Goal: Information Seeking & Learning: Find specific fact

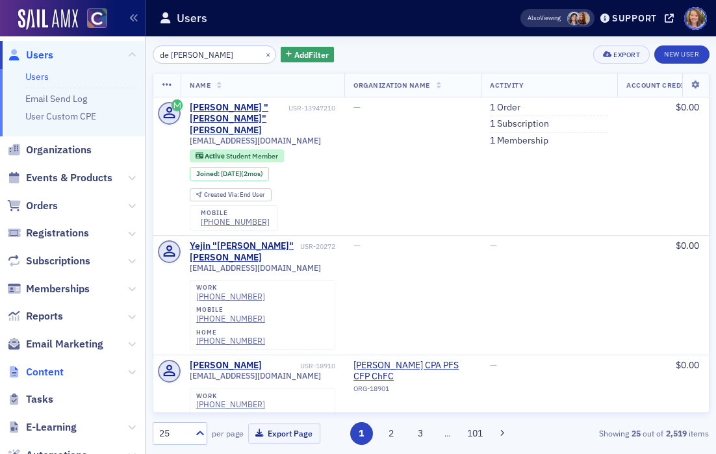
click at [43, 377] on span "Content" at bounding box center [45, 372] width 38 height 14
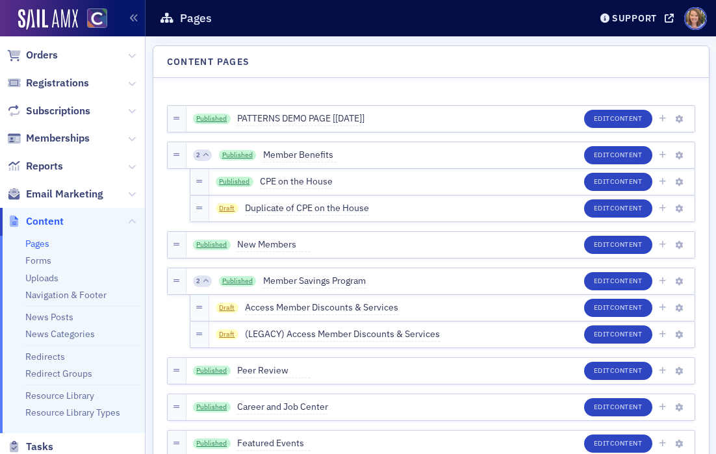
scroll to position [91, 0]
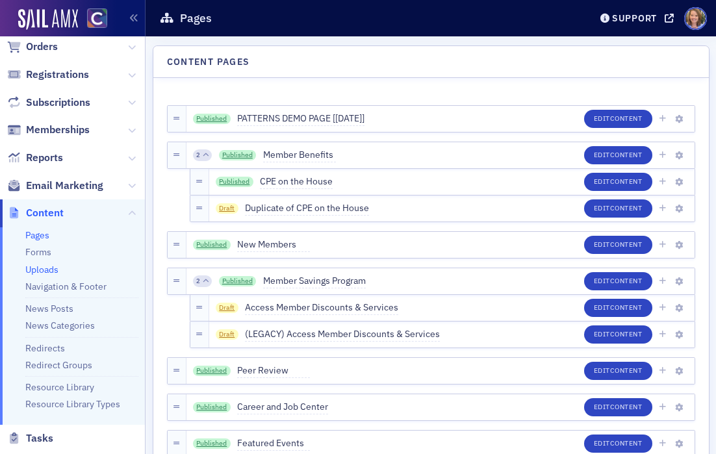
click at [42, 268] on link "Uploads" at bounding box center [41, 270] width 33 height 12
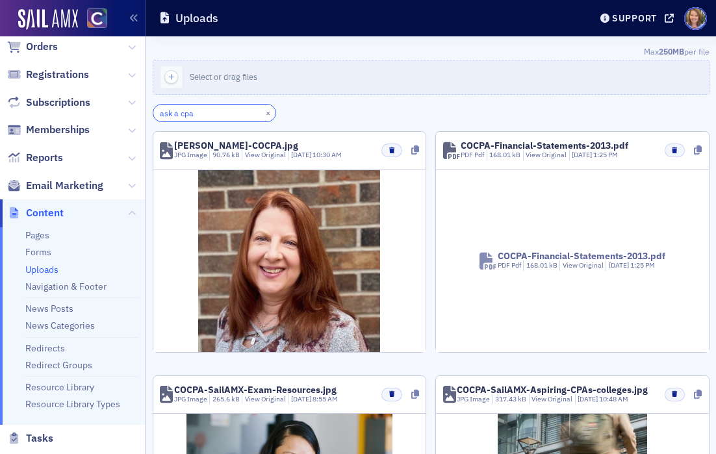
drag, startPoint x: 205, startPoint y: 118, endPoint x: 142, endPoint y: 118, distance: 63.0
click at [142, 118] on div "Users Organizations Events & Products Orders Registrations Subscriptions Member…" at bounding box center [358, 227] width 716 height 454
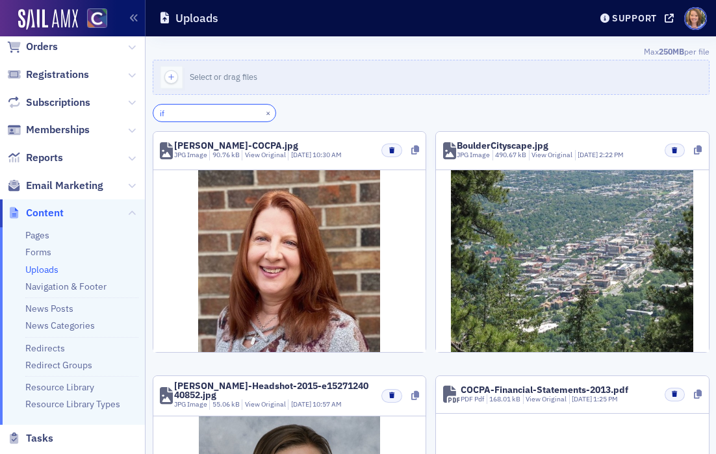
type input "i"
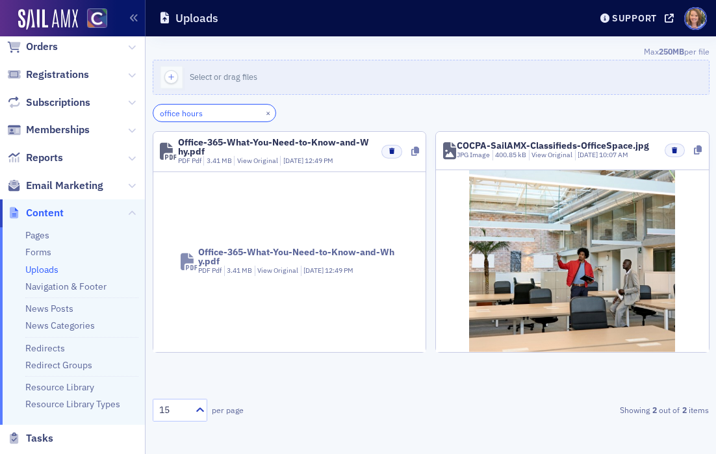
type input "office hours"
click at [262, 108] on button "×" at bounding box center [268, 113] width 12 height 12
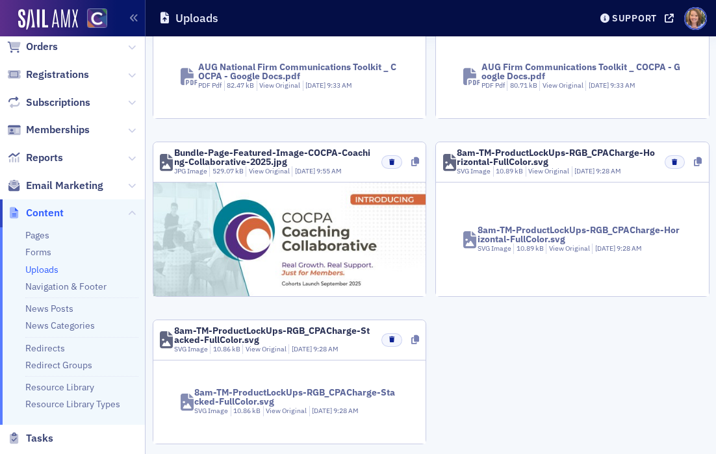
scroll to position [1040, 0]
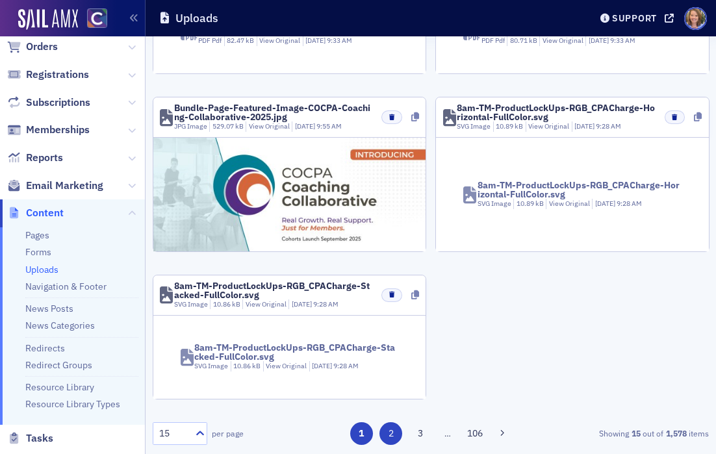
click at [392, 440] on button "2" at bounding box center [390, 433] width 23 height 23
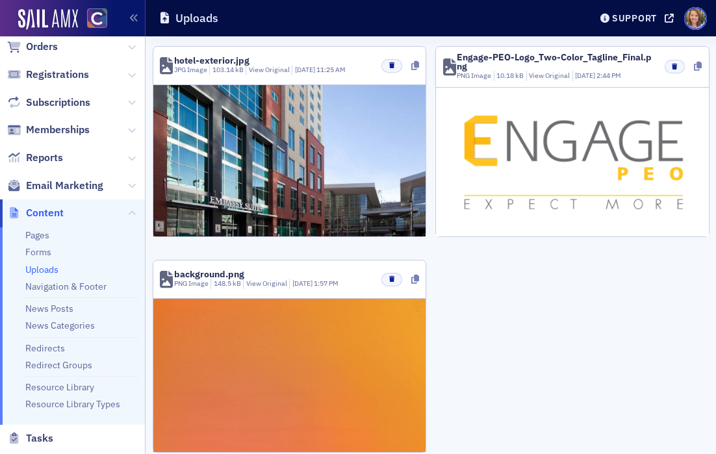
scroll to position [1221, 0]
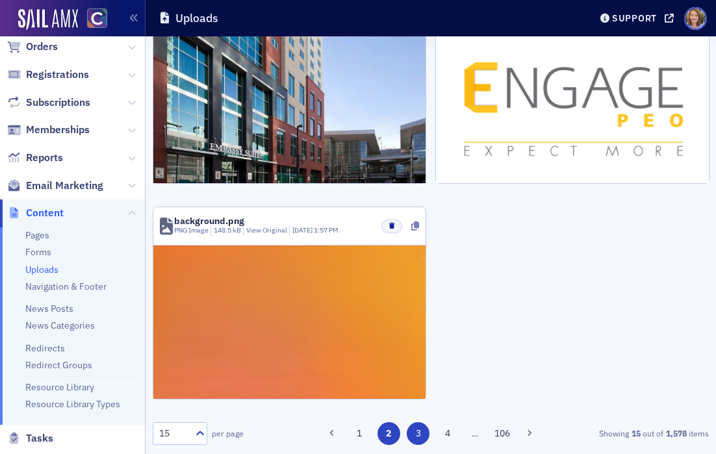
click at [414, 425] on button "3" at bounding box center [418, 433] width 23 height 23
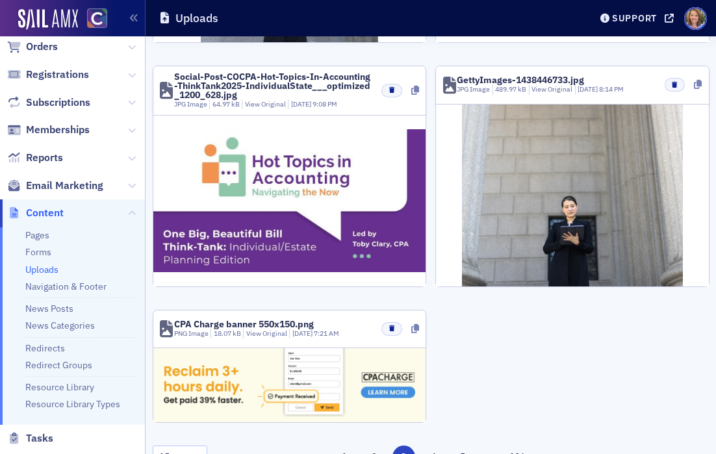
scroll to position [1348, 0]
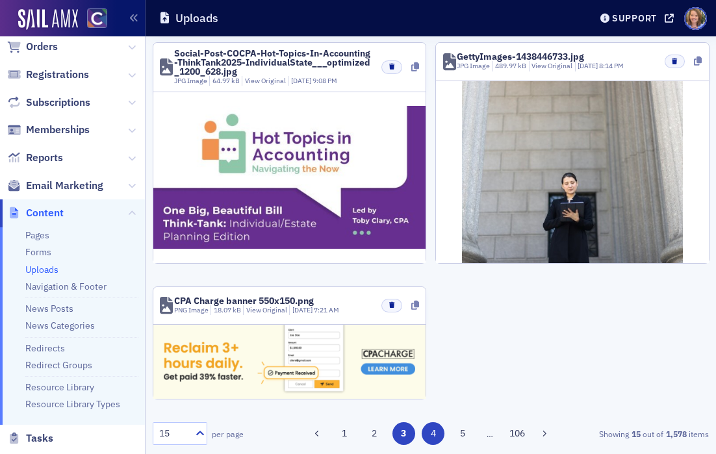
click at [427, 430] on button "4" at bounding box center [432, 433] width 23 height 23
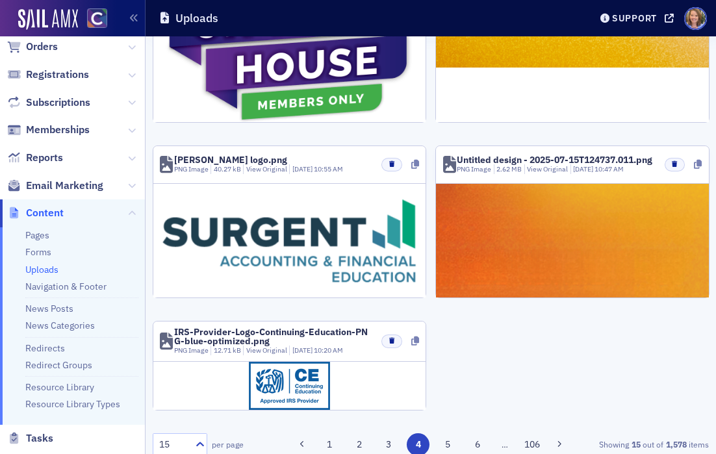
scroll to position [1202, 0]
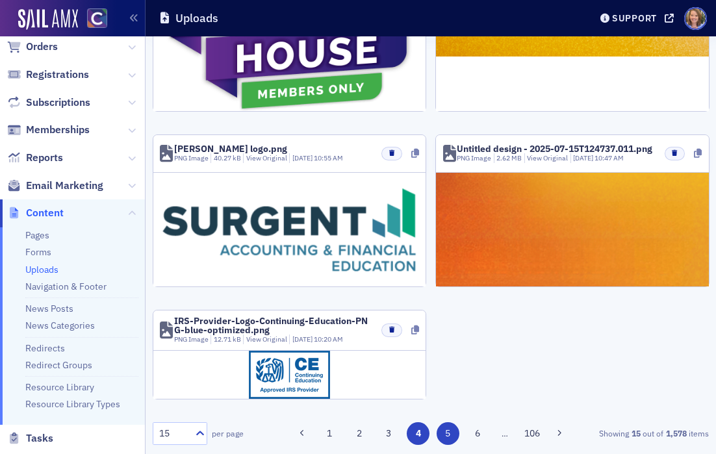
click at [445, 432] on button "5" at bounding box center [447, 433] width 23 height 23
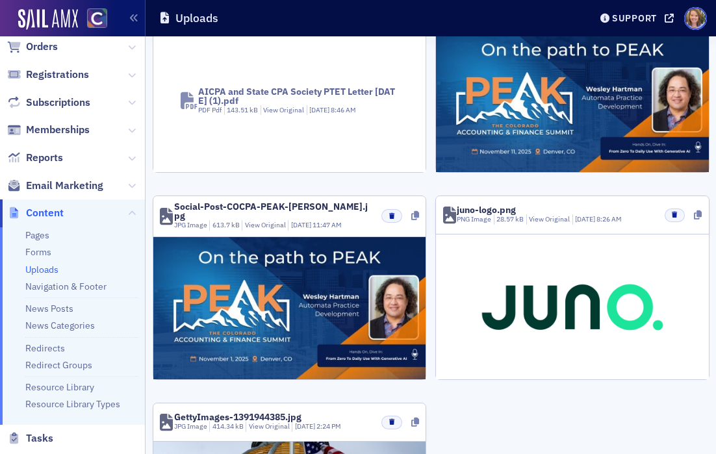
scroll to position [1396, 0]
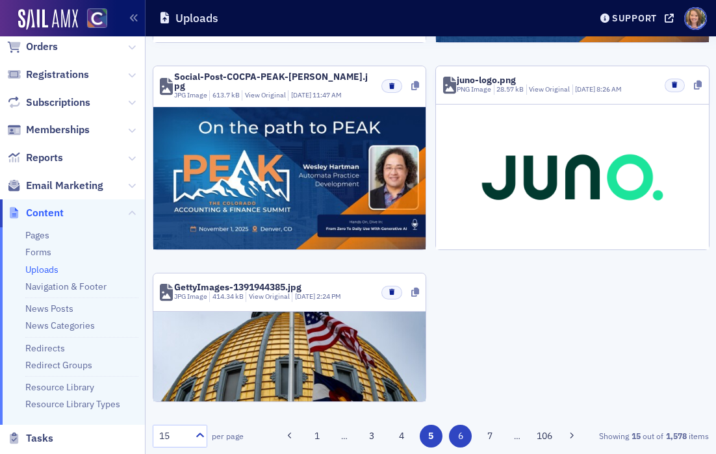
click at [458, 433] on button "6" at bounding box center [460, 436] width 23 height 23
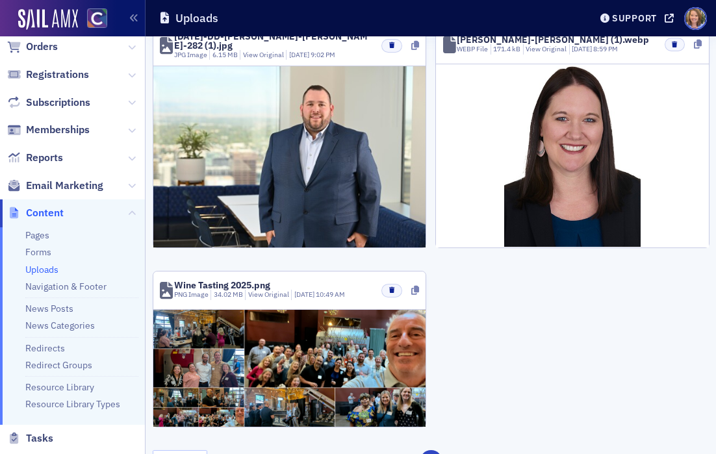
scroll to position [1534, 0]
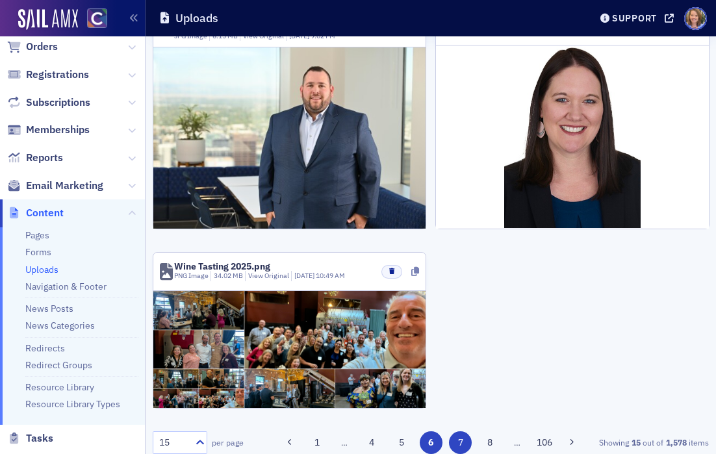
click at [459, 431] on button "7" at bounding box center [460, 442] width 23 height 23
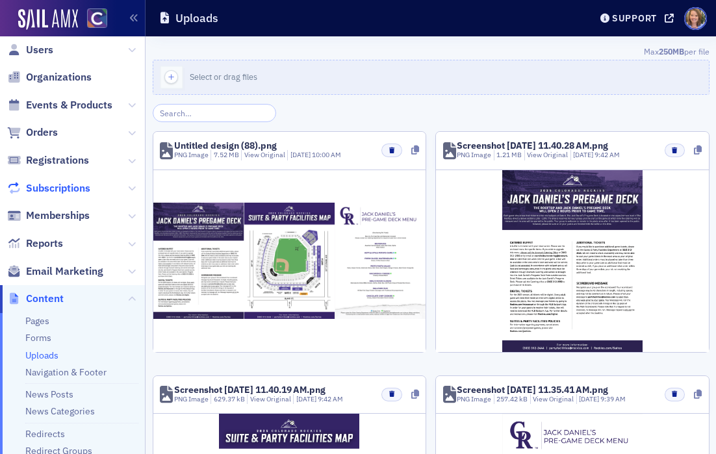
scroll to position [1, 0]
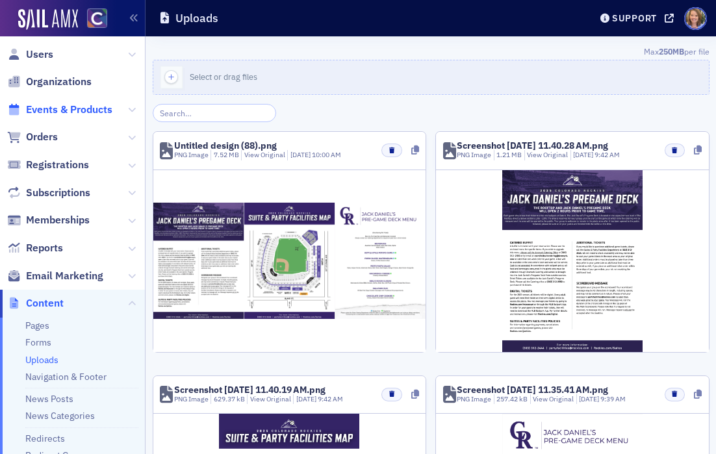
click at [42, 105] on span "Events & Products" at bounding box center [69, 110] width 86 height 14
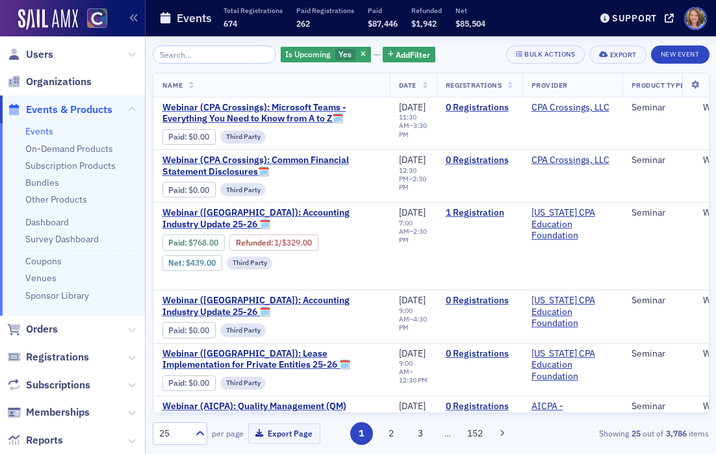
click at [195, 54] on input "search" at bounding box center [215, 54] width 124 height 18
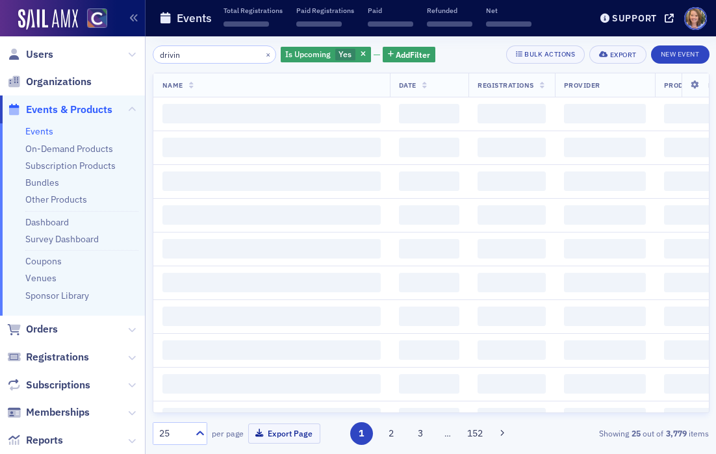
type input "driving"
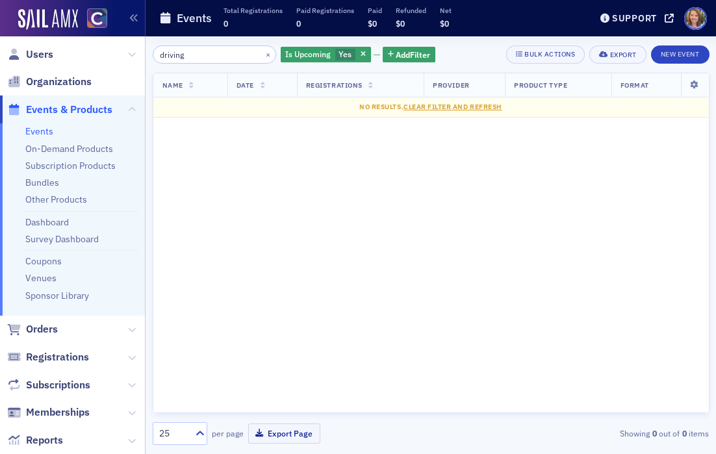
drag, startPoint x: 206, startPoint y: 55, endPoint x: 158, endPoint y: 51, distance: 47.6
click at [159, 54] on input "driving" at bounding box center [215, 54] width 124 height 18
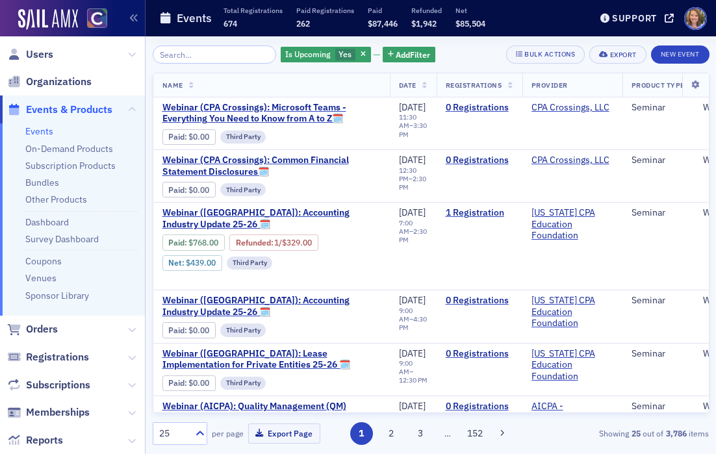
click at [228, 50] on input "search" at bounding box center [215, 54] width 124 height 18
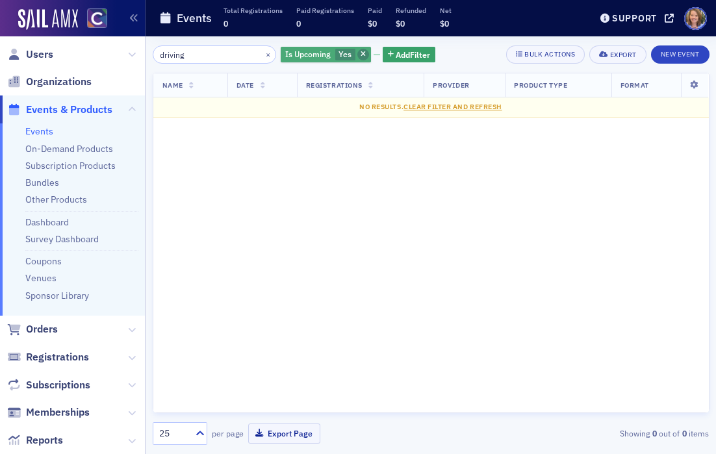
type input "driving"
click at [360, 53] on icon "button" at bounding box center [362, 54] width 5 height 7
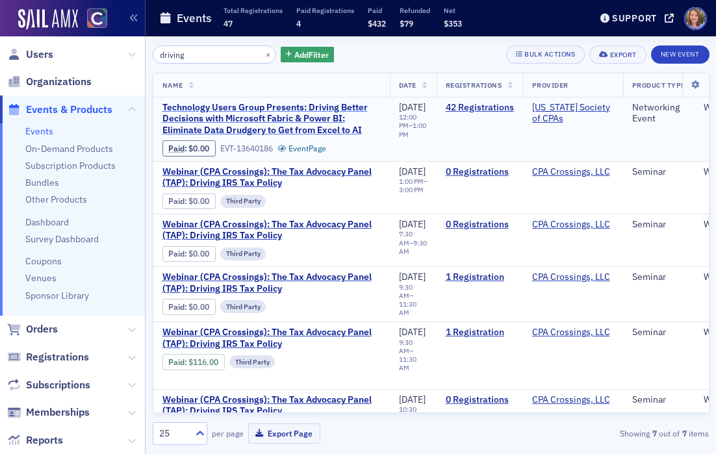
click at [303, 120] on span "Technology Users Group Presents: Driving Better Decisions with Microsoft Fabric…" at bounding box center [271, 119] width 218 height 34
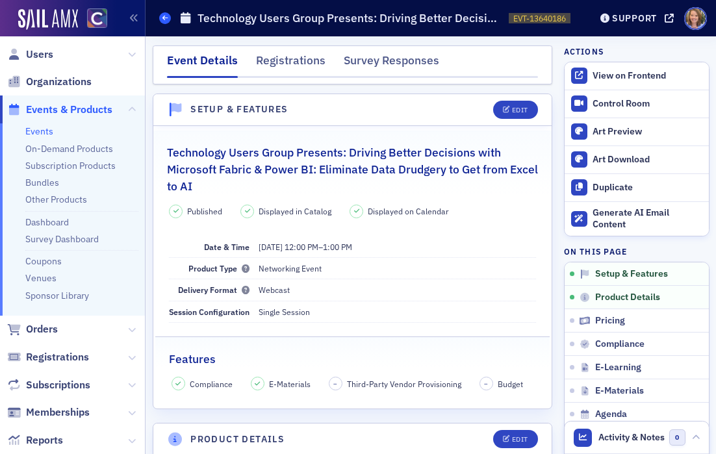
click at [164, 19] on icon at bounding box center [164, 18] width 5 height 6
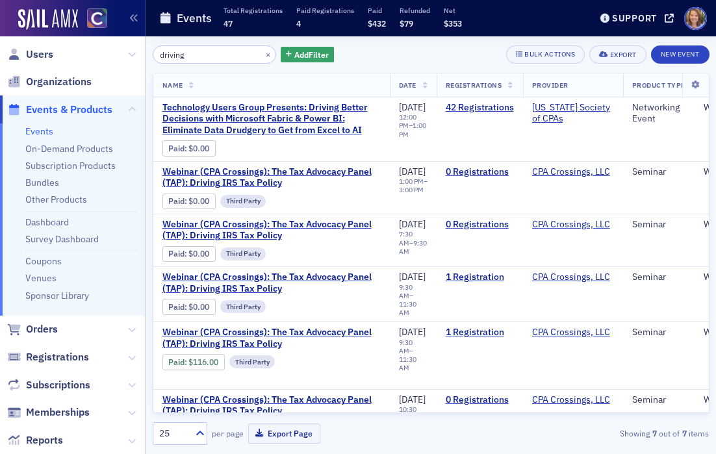
drag, startPoint x: 187, startPoint y: 57, endPoint x: 156, endPoint y: 57, distance: 31.2
click at [156, 57] on input "driving" at bounding box center [215, 54] width 124 height 18
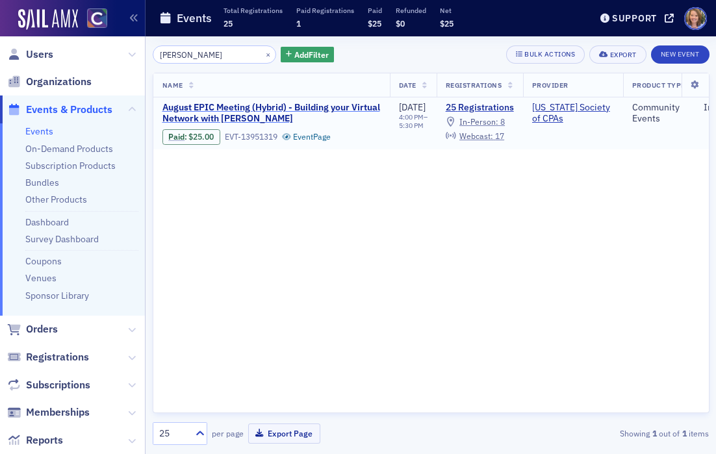
type input "[PERSON_NAME]"
click at [237, 110] on span "August EPIC Meeting (Hybrid) - Building your Virtual Network with [PERSON_NAME]" at bounding box center [271, 113] width 218 height 23
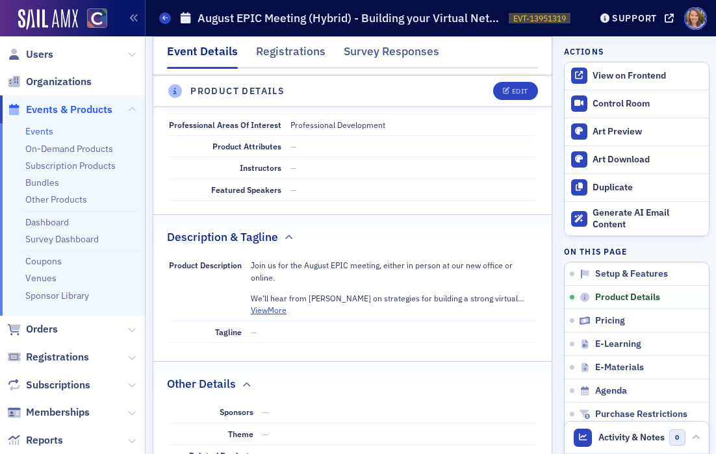
scroll to position [449, 0]
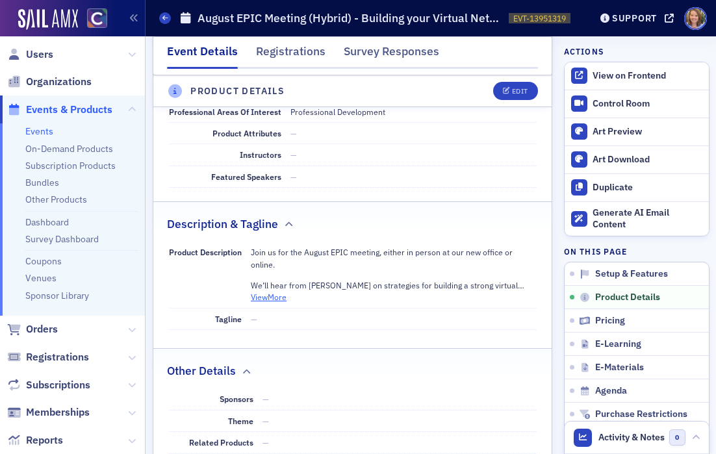
click at [271, 295] on button "View More" at bounding box center [269, 297] width 36 height 12
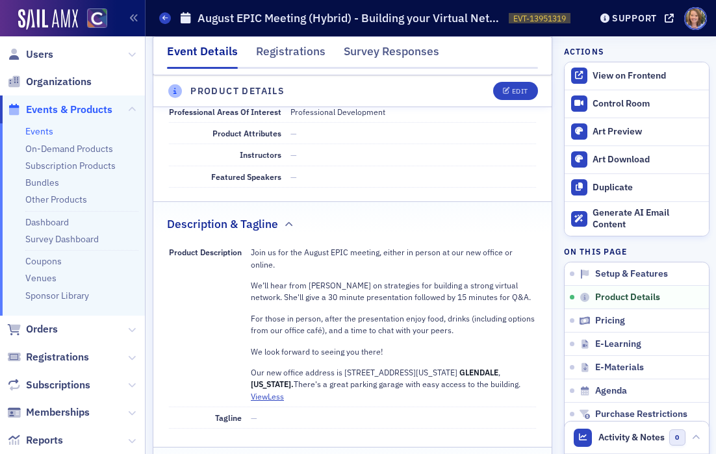
drag, startPoint x: 251, startPoint y: 284, endPoint x: 452, endPoint y: 328, distance: 205.3
click at [452, 328] on div "Join us for the August EPIC meeting, either in person at our new office or onli…" at bounding box center [393, 318] width 285 height 144
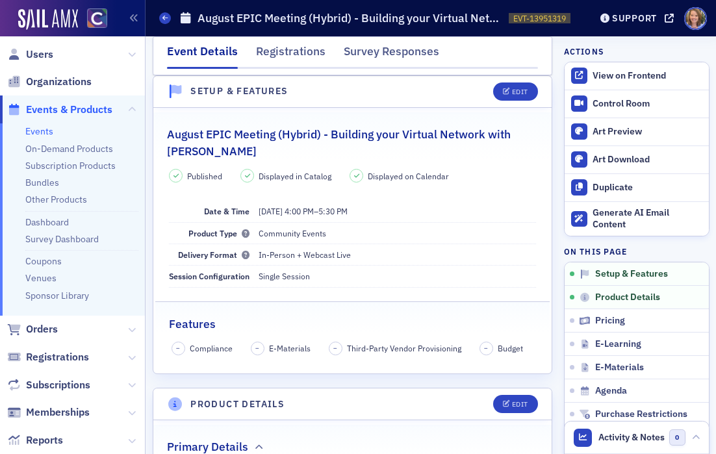
scroll to position [0, 0]
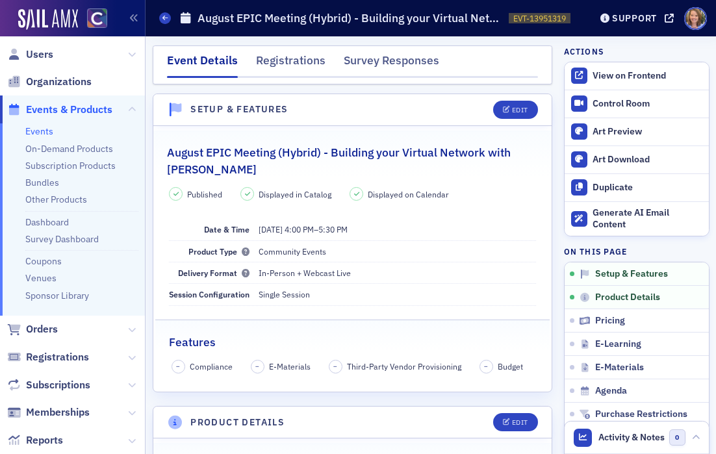
drag, startPoint x: 333, startPoint y: 153, endPoint x: 266, endPoint y: 168, distance: 69.0
click at [266, 168] on h2 "August EPIC Meeting (Hybrid) - Building your Virtual Network with [PERSON_NAME]" at bounding box center [352, 161] width 371 height 34
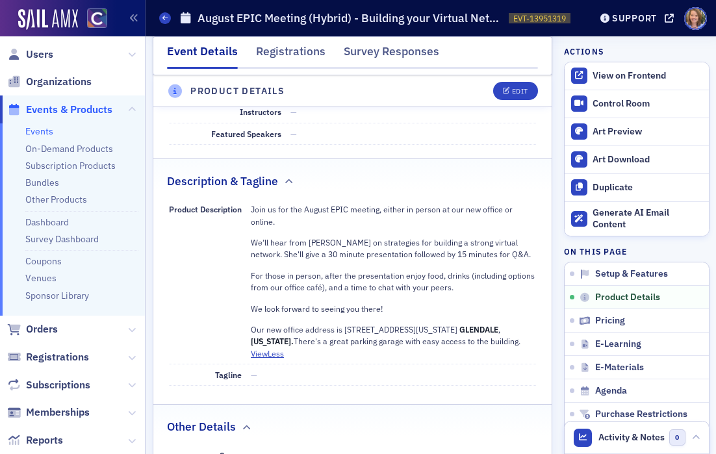
scroll to position [496, 0]
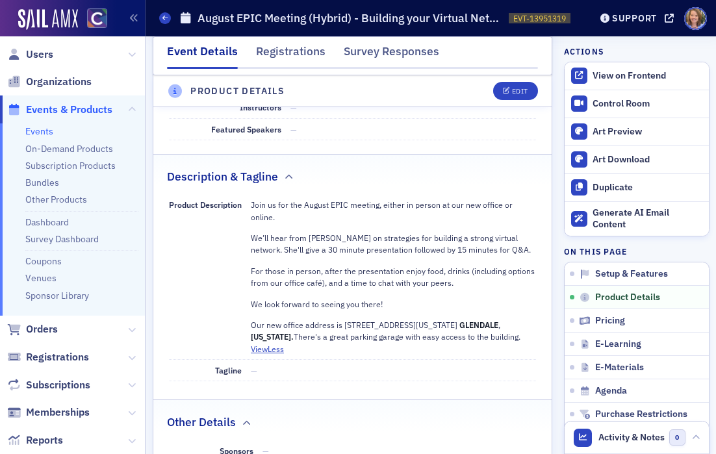
drag, startPoint x: 251, startPoint y: 240, endPoint x: 466, endPoint y: 286, distance: 219.2
click at [466, 286] on div "Join us for the August EPIC meeting, either in person at our new office or onli…" at bounding box center [393, 271] width 285 height 144
copy div "We’ll hear from [PERSON_NAME] on strategies for building a strong virtual netwo…"
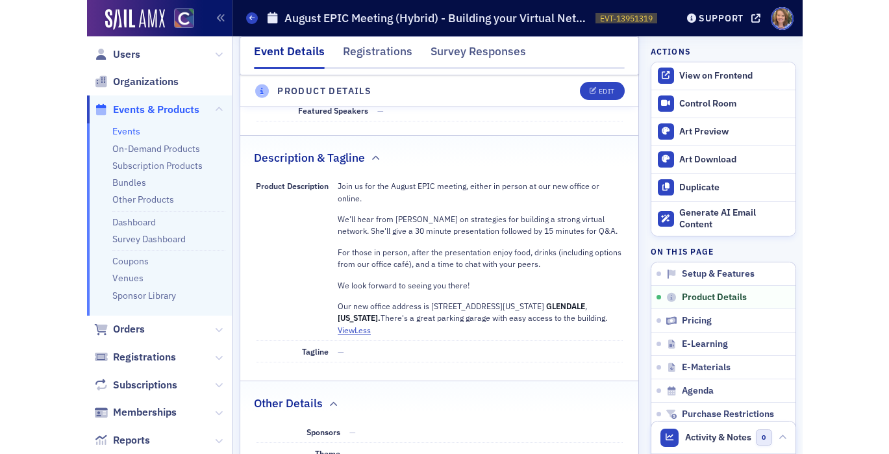
scroll to position [534, 0]
